Goal: Information Seeking & Learning: Learn about a topic

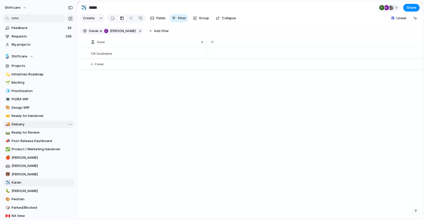
click at [26, 123] on span "Delivery" at bounding box center [42, 124] width 61 height 5
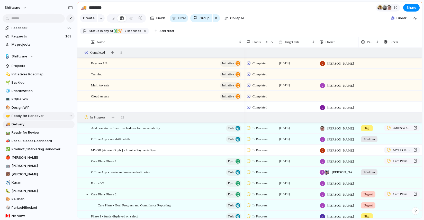
click at [42, 117] on span "Ready for Handover" at bounding box center [42, 116] width 61 height 5
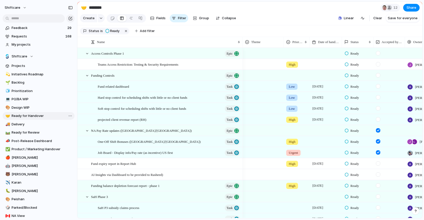
type input "**********"
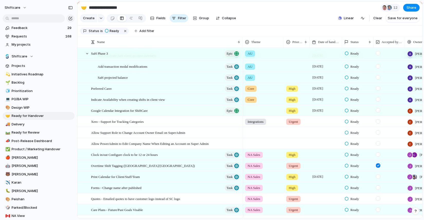
scroll to position [180, 0]
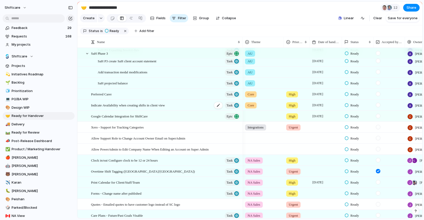
click at [116, 108] on span "Indicate Availability when creating shifts in client view" at bounding box center [128, 105] width 74 height 6
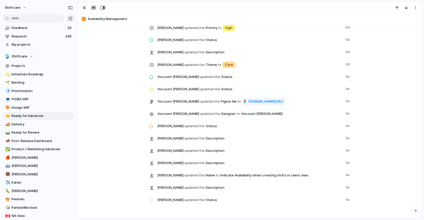
scroll to position [871, 0]
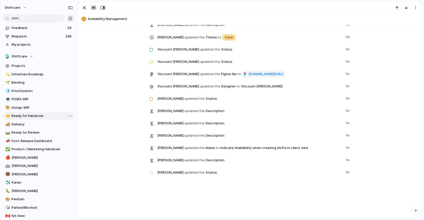
click at [30, 117] on span "Ready for Handover" at bounding box center [42, 116] width 61 height 5
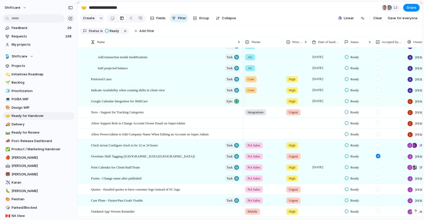
scroll to position [227, 0]
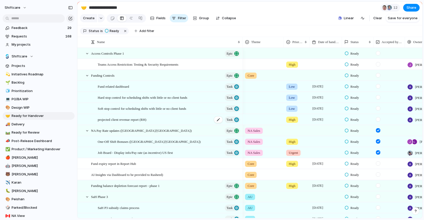
click at [108, 123] on span "projected client revenue report (RH)" at bounding box center [122, 120] width 49 height 6
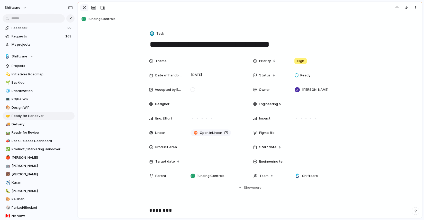
click at [84, 8] on div "button" at bounding box center [84, 8] width 6 height 6
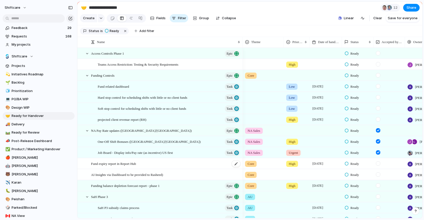
click at [125, 166] on span "Fund expiry report in Report Hub" at bounding box center [113, 164] width 45 height 6
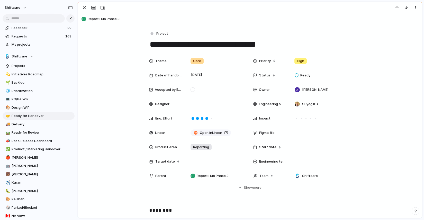
drag, startPoint x: 161, startPoint y: 44, endPoint x: 266, endPoint y: 40, distance: 105.9
click at [266, 40] on textarea "**********" at bounding box center [249, 44] width 201 height 11
click at [378, 134] on div "Theme Core Priority High Date of handover 1 July Status Ready Accepted by Engin…" at bounding box center [250, 123] width 332 height 135
click at [85, 8] on div "button" at bounding box center [84, 8] width 6 height 6
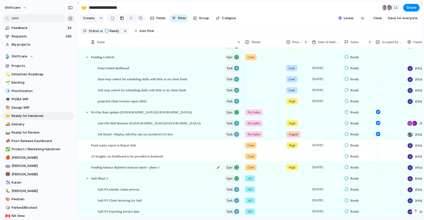
click at [113, 170] on span "Funding balance depletion forecast report - phase 1" at bounding box center [125, 167] width 69 height 6
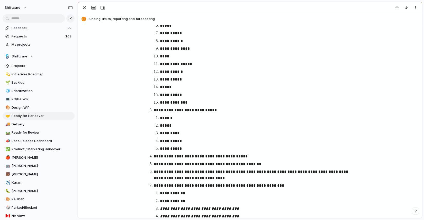
scroll to position [303, 0]
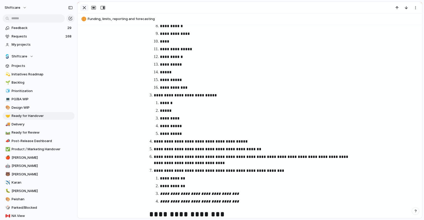
click at [85, 8] on div "button" at bounding box center [84, 8] width 6 height 6
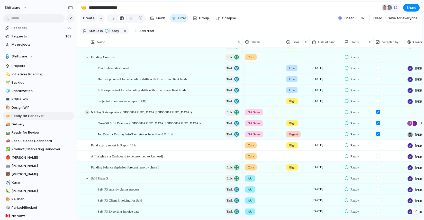
click at [88, 115] on div at bounding box center [87, 112] width 5 height 5
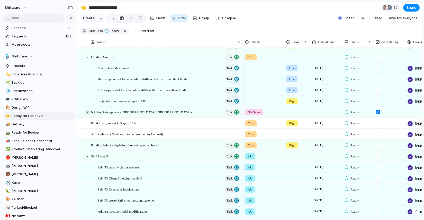
click at [88, 115] on div at bounding box center [87, 112] width 5 height 5
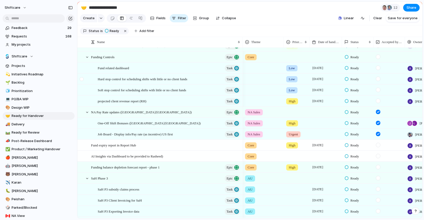
click at [89, 83] on div at bounding box center [85, 79] width 14 height 11
click at [157, 82] on span "Hard stop control for scheduling shifts with little or no client funds" at bounding box center [142, 79] width 89 height 6
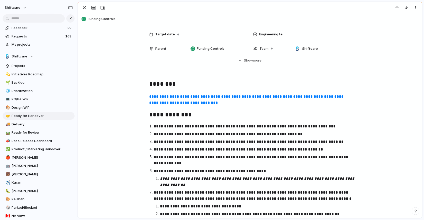
scroll to position [177, 0]
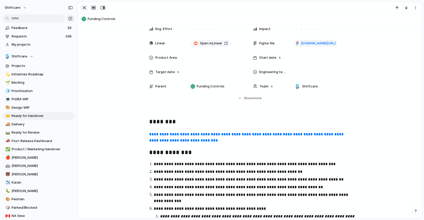
click at [84, 8] on div "button" at bounding box center [84, 8] width 6 height 6
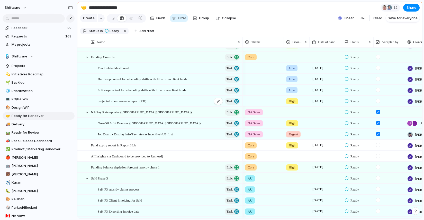
click at [129, 104] on span "projected client revenue report (RH)" at bounding box center [122, 101] width 49 height 6
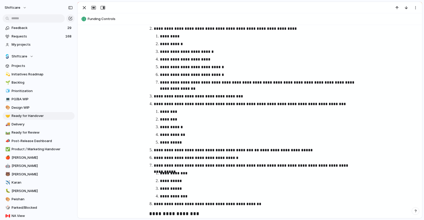
scroll to position [342, 0]
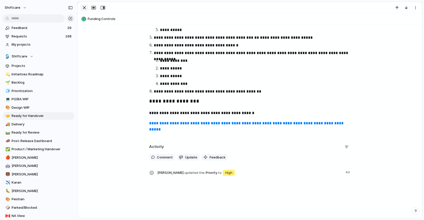
click at [85, 8] on div "button" at bounding box center [84, 8] width 6 height 6
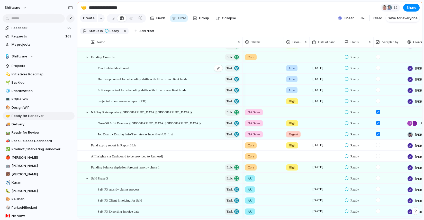
click at [129, 71] on span "Fund related dashboard" at bounding box center [113, 68] width 31 height 6
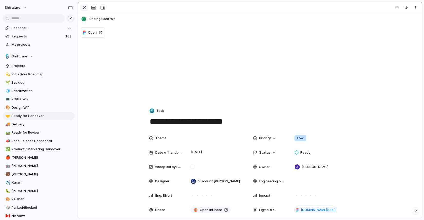
click at [83, 7] on div "button" at bounding box center [84, 8] width 6 height 6
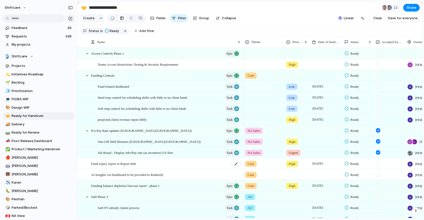
click at [110, 167] on span "Fund expiry report in Report Hub" at bounding box center [113, 164] width 45 height 6
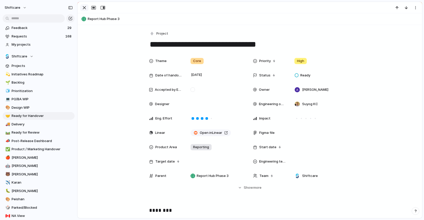
click at [84, 8] on div "button" at bounding box center [84, 8] width 6 height 6
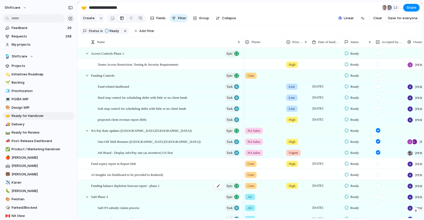
click at [108, 189] on span "Funding balance depletion forecast report - phase 1" at bounding box center [125, 186] width 69 height 6
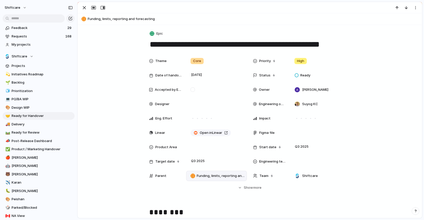
click at [210, 180] on div "Funding, limits, reporting and forecasting" at bounding box center [216, 176] width 61 height 10
click at [83, 6] on div "button" at bounding box center [84, 8] width 6 height 6
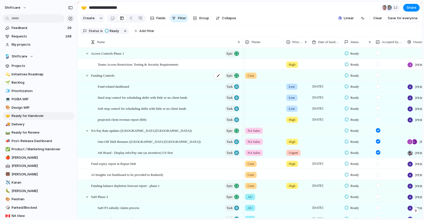
click at [102, 78] on span "Funding Controls" at bounding box center [102, 75] width 23 height 6
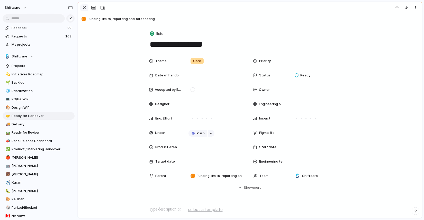
click at [84, 10] on div "button" at bounding box center [84, 8] width 6 height 6
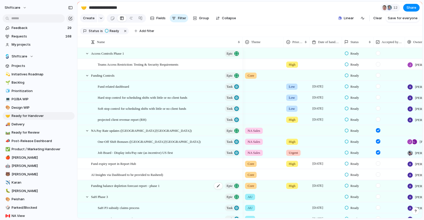
scroll to position [16, 0]
click at [116, 123] on span "projected client revenue report (RH)" at bounding box center [122, 120] width 49 height 6
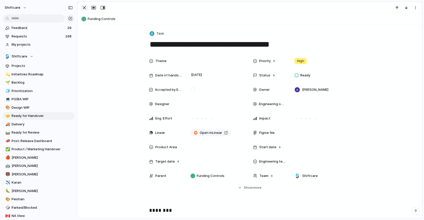
click at [84, 8] on div "button" at bounding box center [84, 8] width 6 height 6
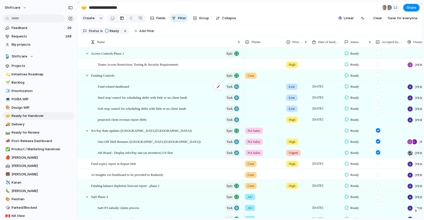
click at [114, 89] on span "Fund related dashboard" at bounding box center [113, 86] width 31 height 6
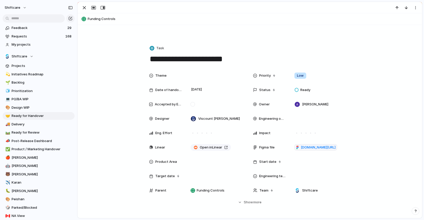
click at [85, 19] on div "Funding Controls" at bounding box center [249, 19] width 339 height 8
click at [94, 19] on span "Funding Controls" at bounding box center [254, 18] width 332 height 5
type textarea "**********"
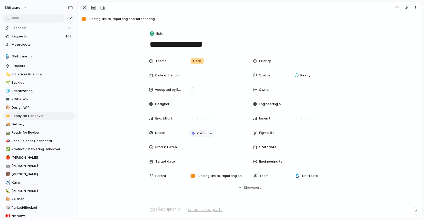
click at [85, 10] on div "button" at bounding box center [84, 8] width 6 height 6
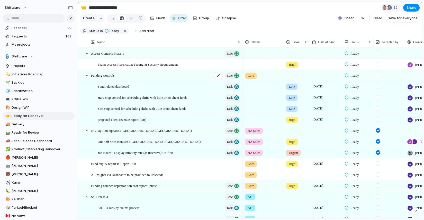
click at [101, 77] on span "Funding Controls" at bounding box center [102, 75] width 23 height 6
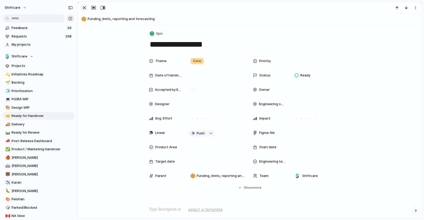
click at [86, 9] on div "button" at bounding box center [84, 8] width 6 height 6
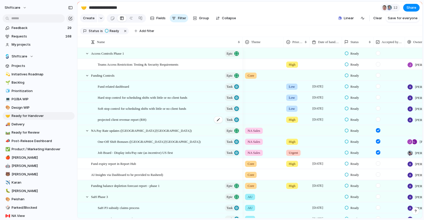
scroll to position [12, 0]
click at [82, 166] on div at bounding box center [82, 164] width 4 height 4
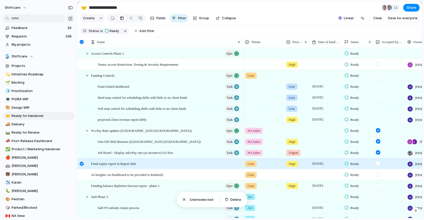
click at [82, 166] on div at bounding box center [82, 164] width 4 height 4
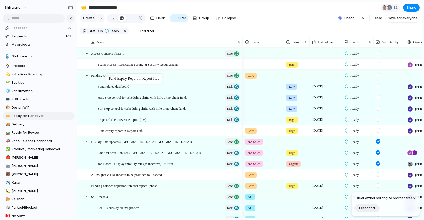
drag, startPoint x: 111, startPoint y: 168, endPoint x: 108, endPoint y: 75, distance: 92.8
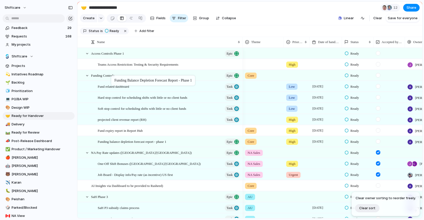
drag, startPoint x: 116, startPoint y: 190, endPoint x: 114, endPoint y: 76, distance: 113.8
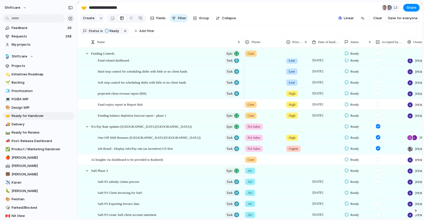
scroll to position [30, 0]
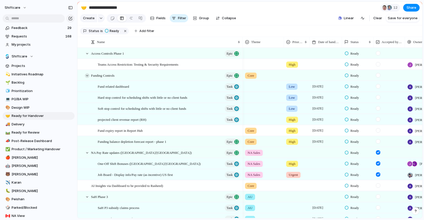
click at [88, 78] on div at bounding box center [87, 75] width 5 height 5
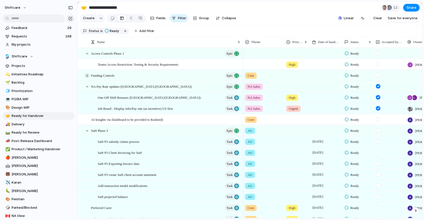
click at [87, 78] on div at bounding box center [87, 75] width 5 height 5
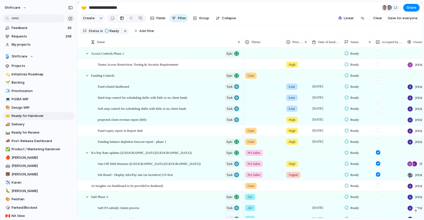
click at [352, 78] on span "Ready" at bounding box center [354, 75] width 8 height 5
click at [321, 86] on div "Backlog Accepted Product In Progress Designs Needed Design In Progress Designs …" at bounding box center [212, 110] width 424 height 220
click at [354, 134] on span "Ready" at bounding box center [354, 130] width 8 height 5
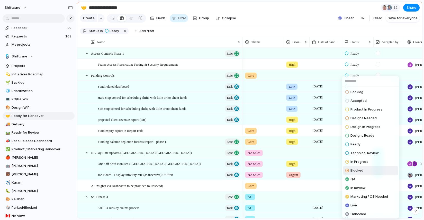
click at [120, 146] on div "Backlog Accepted Product In Progress Designs Needed Design In Progress Designs …" at bounding box center [212, 110] width 424 height 220
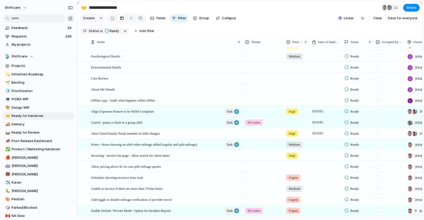
scroll to position [235, 0]
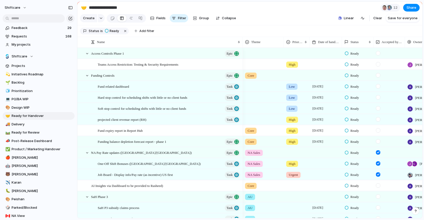
click at [353, 89] on span "Ready" at bounding box center [354, 86] width 8 height 5
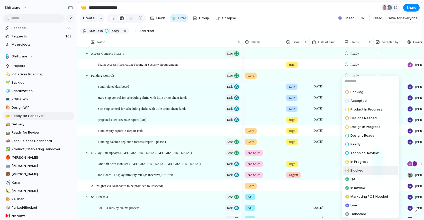
click at [359, 169] on span "Blocked" at bounding box center [356, 170] width 13 height 5
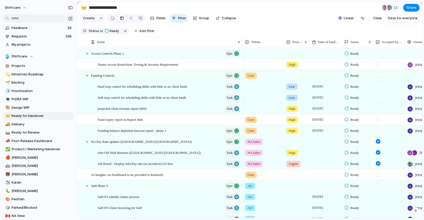
click at [356, 89] on span "Ready" at bounding box center [354, 86] width 8 height 5
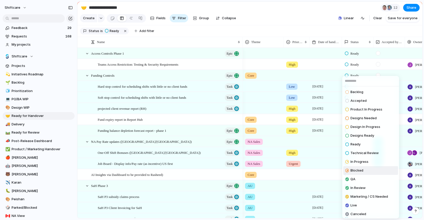
click at [358, 170] on span "Blocked" at bounding box center [356, 170] width 13 height 5
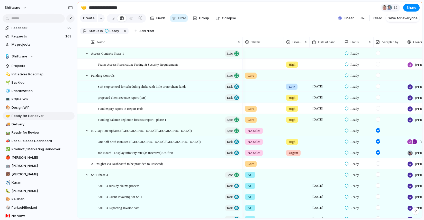
click at [357, 89] on span "Ready" at bounding box center [354, 86] width 8 height 5
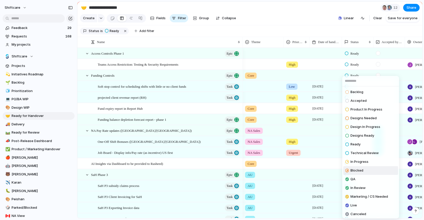
click at [358, 171] on span "Blocked" at bounding box center [356, 170] width 13 height 5
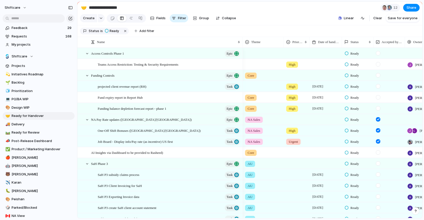
click at [357, 89] on span "Ready" at bounding box center [354, 86] width 8 height 5
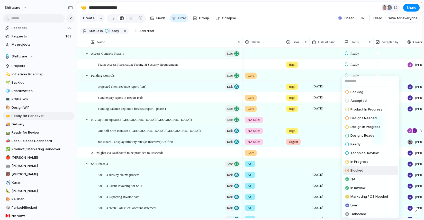
click at [356, 170] on span "Blocked" at bounding box center [356, 170] width 13 height 5
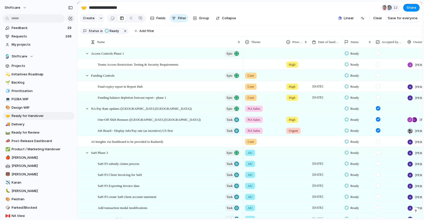
click at [353, 89] on span "Ready" at bounding box center [354, 86] width 8 height 5
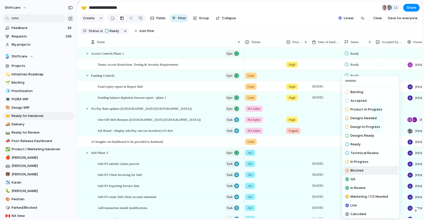
click at [354, 171] on span "Blocked" at bounding box center [356, 170] width 13 height 5
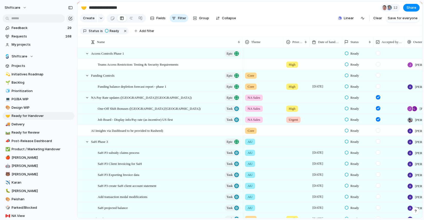
click at [353, 89] on span "Ready" at bounding box center [354, 86] width 8 height 5
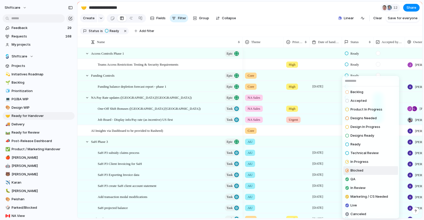
click at [359, 171] on span "Blocked" at bounding box center [356, 170] width 13 height 5
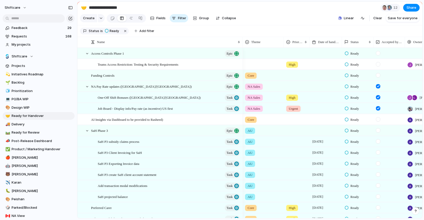
click at [353, 78] on span "Ready" at bounding box center [354, 75] width 8 height 5
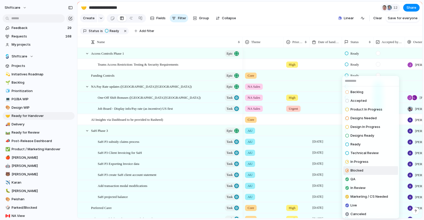
click at [360, 171] on span "Blocked" at bounding box center [356, 170] width 13 height 5
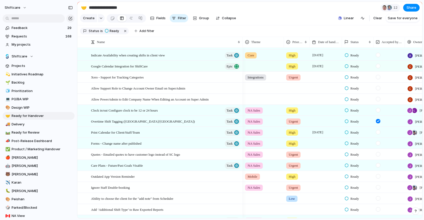
scroll to position [199, 0]
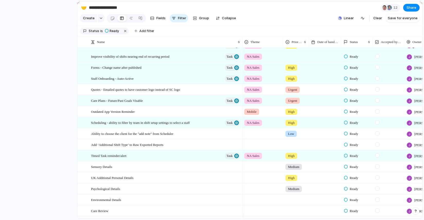
scroll to position [279, 0]
